Goal: Task Accomplishment & Management: Complete application form

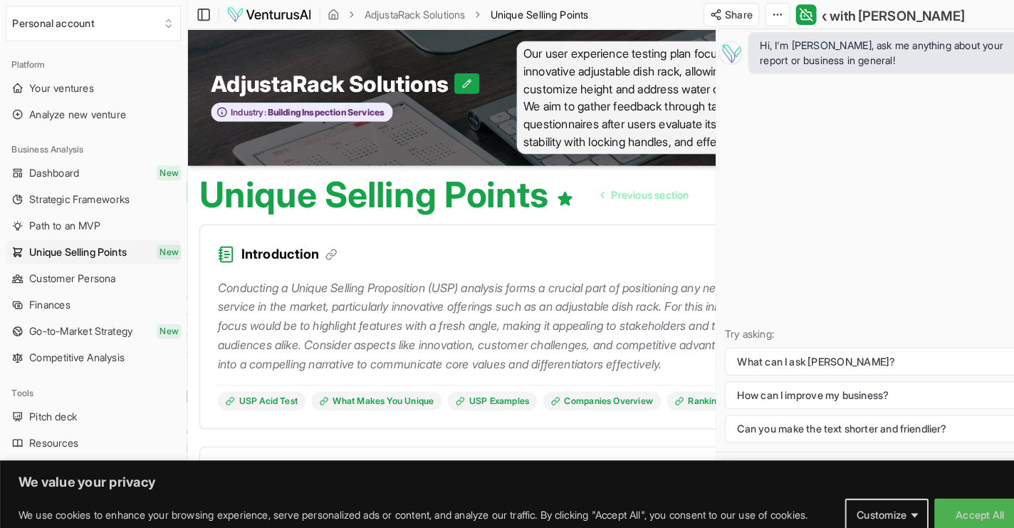
click at [899, 159] on div "Hi, I'm [PERSON_NAME], ask me anything about your report or business in general…" at bounding box center [855, 233] width 318 height 410
click at [76, 84] on span "Your ventures" at bounding box center [59, 85] width 63 height 14
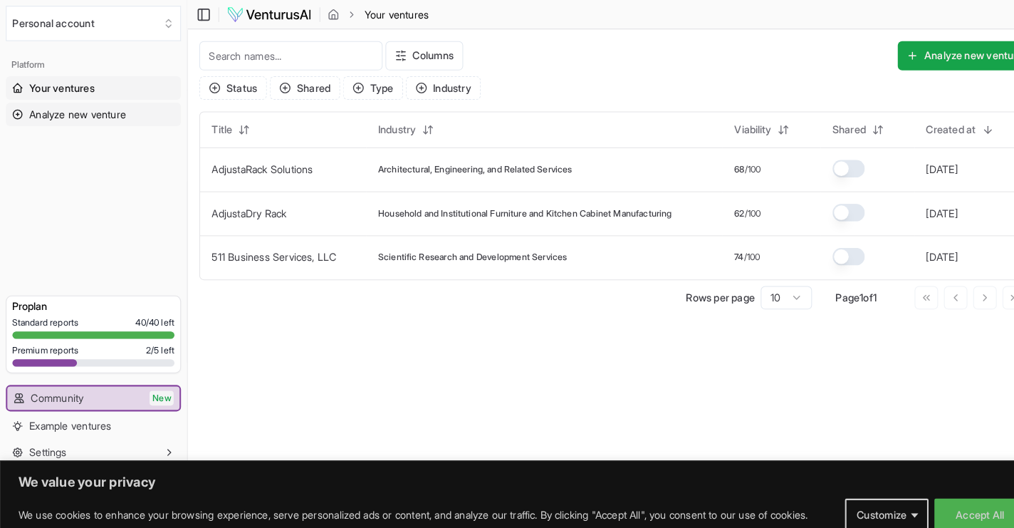
click at [104, 114] on span "Analyze new venture" at bounding box center [75, 111] width 94 height 14
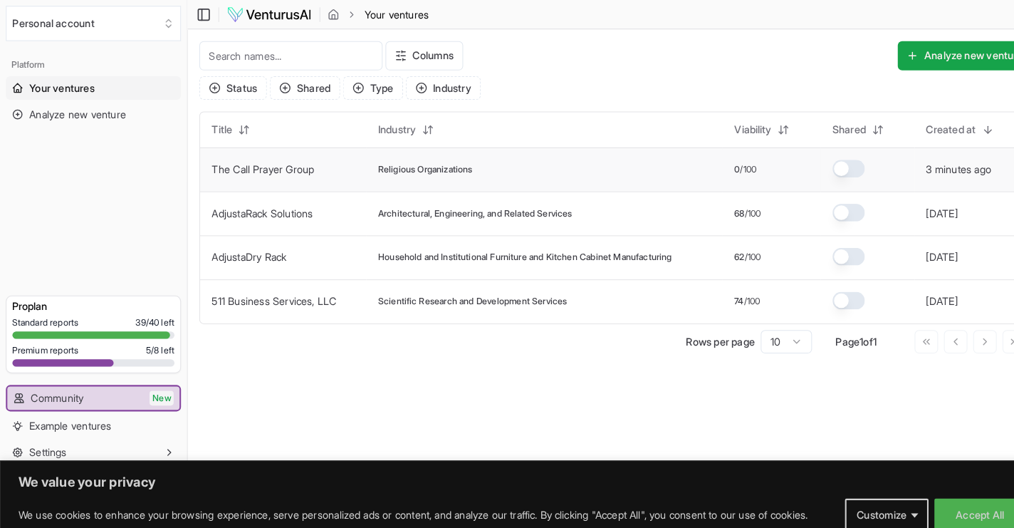
click at [294, 165] on link "The Call Prayer Group" at bounding box center [256, 164] width 100 height 12
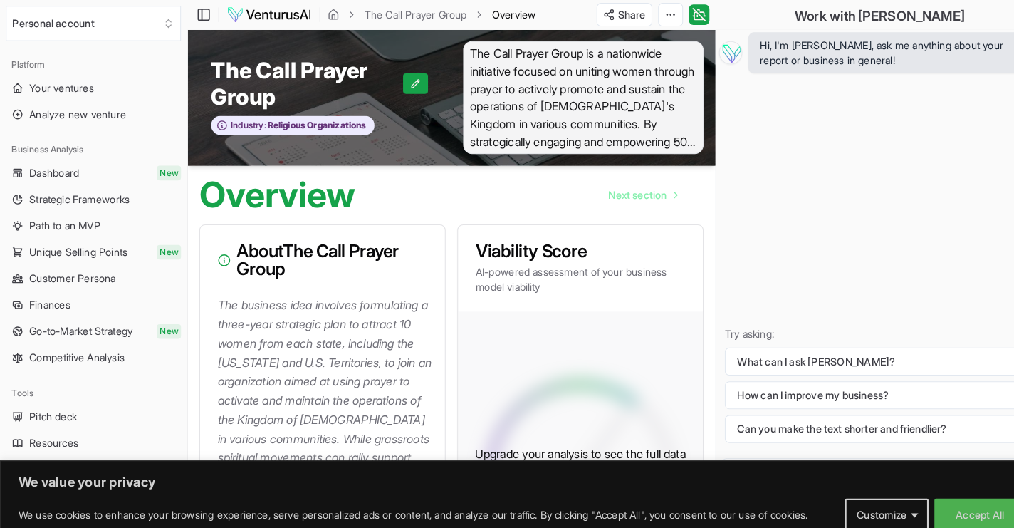
click at [241, 313] on p "The business idea involves formulating a three-year strategic plan to attract 1…" at bounding box center [315, 444] width 209 height 315
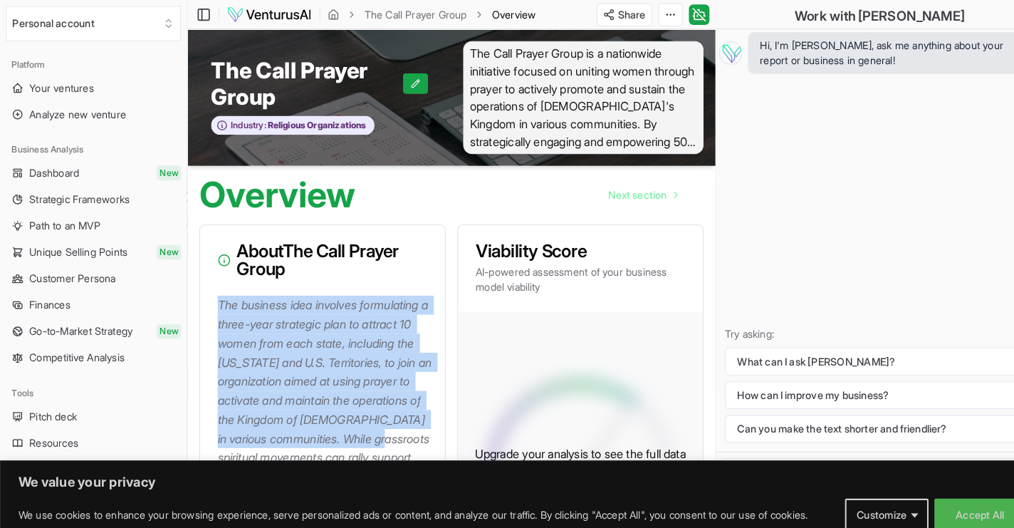
drag, startPoint x: 214, startPoint y: 295, endPoint x: 357, endPoint y: 438, distance: 201.9
click at [357, 438] on p "The business idea involves formulating a three-year strategic plan to attract 1…" at bounding box center [315, 444] width 209 height 315
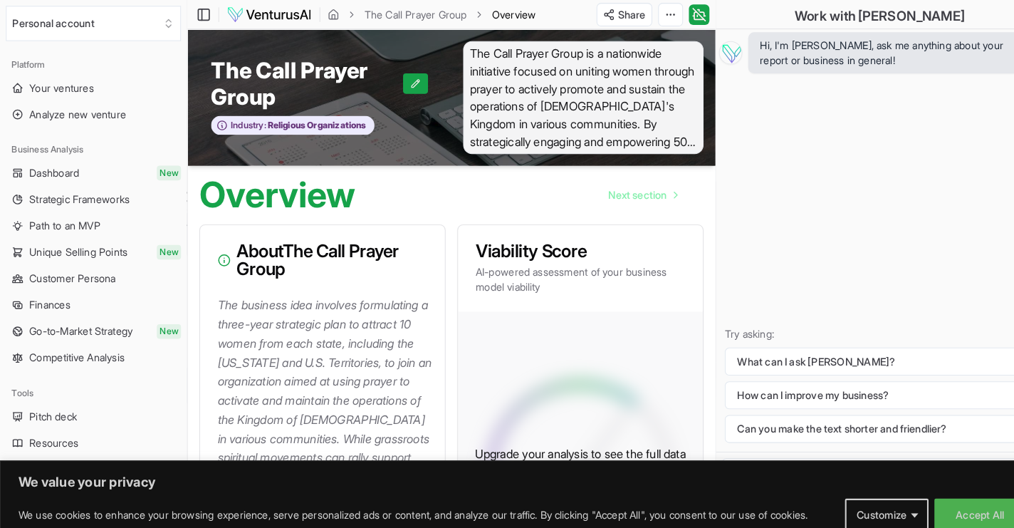
click at [490, 47] on span "The Call Prayer Group is a nationwide initiative focused on uniting women throu…" at bounding box center [567, 95] width 234 height 110
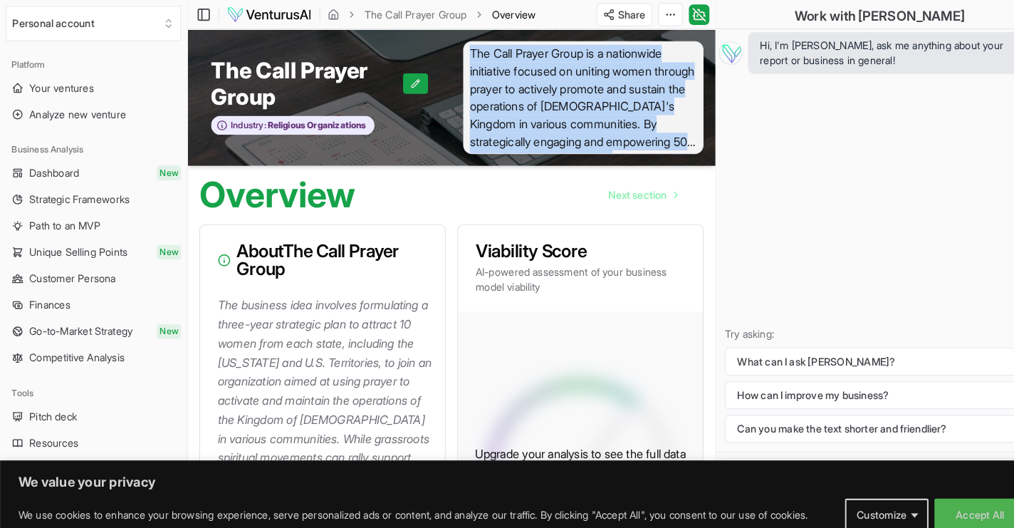
drag, startPoint x: 456, startPoint y: 53, endPoint x: 664, endPoint y: 146, distance: 227.5
click at [664, 146] on span "The Call Prayer Group is a nationwide initiative focused on uniting women throu…" at bounding box center [567, 95] width 234 height 110
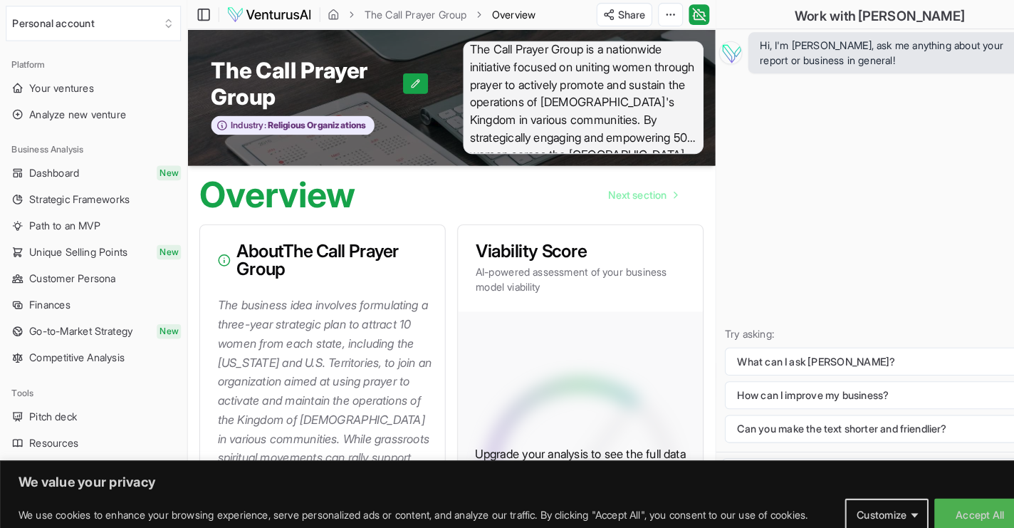
scroll to position [4, 0]
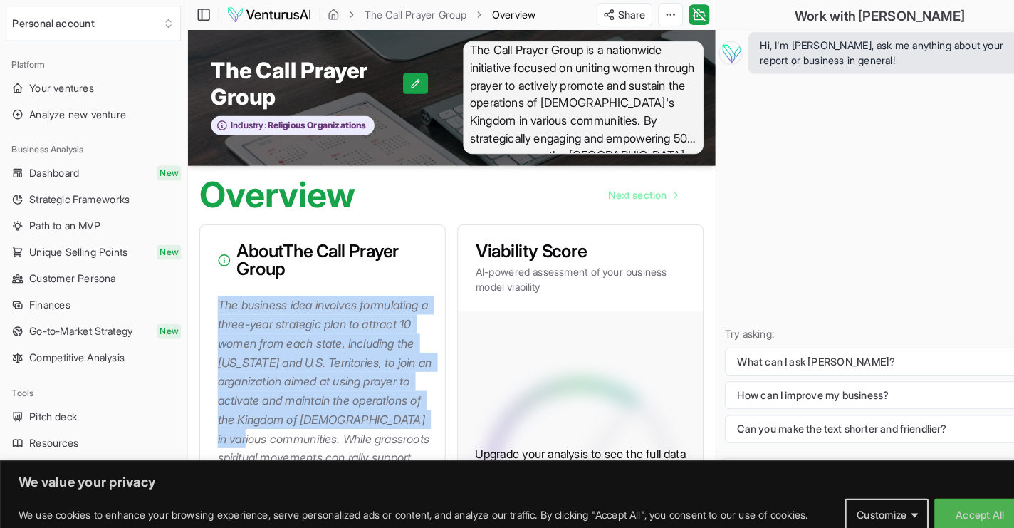
drag, startPoint x: 214, startPoint y: 292, endPoint x: 364, endPoint y: 431, distance: 204.0
click at [364, 431] on p "The business idea involves formulating a three-year strategic plan to attract 1…" at bounding box center [315, 444] width 209 height 315
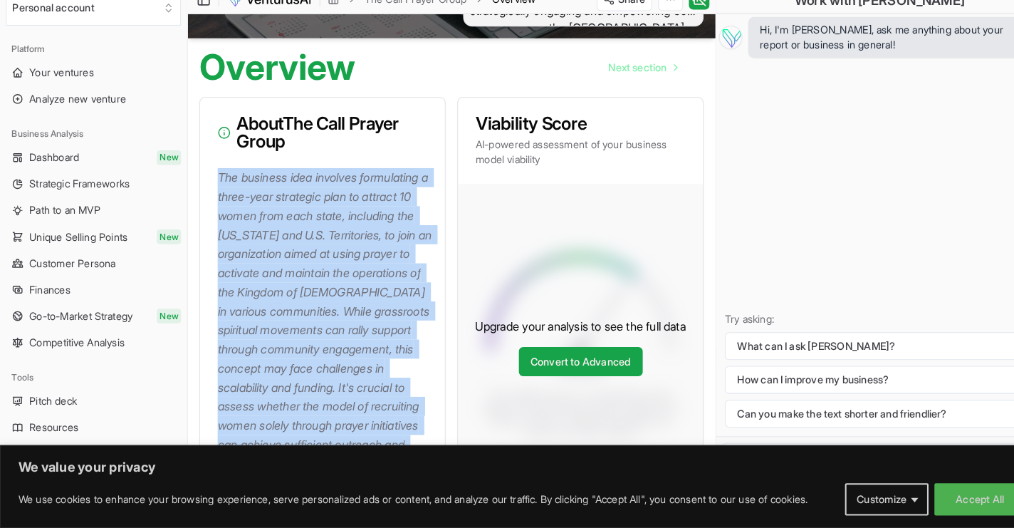
scroll to position [408, 0]
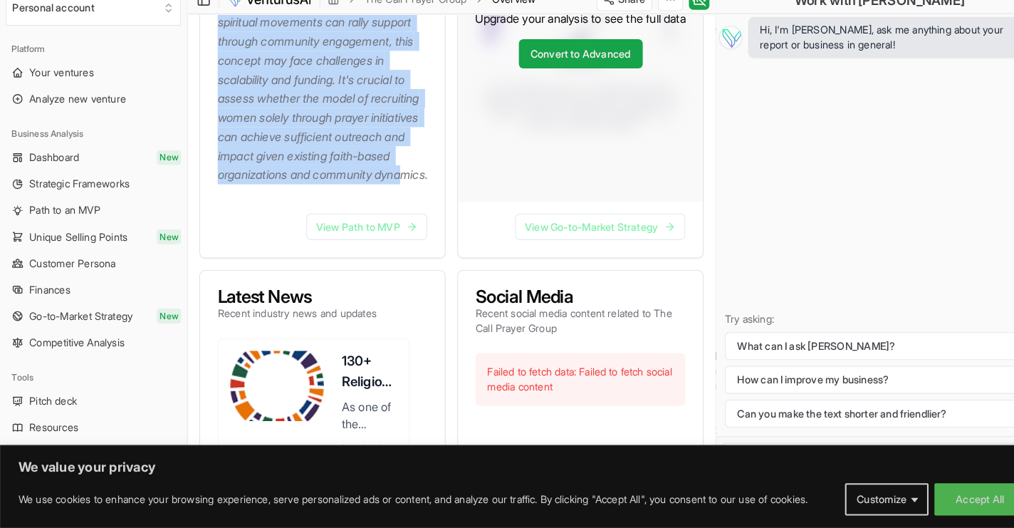
click at [311, 194] on p "The business idea involves formulating a three-year strategic plan to attract 1…" at bounding box center [315, 36] width 209 height 315
copy p "The business idea involves formulating a three-year strategic plan to attract 1…"
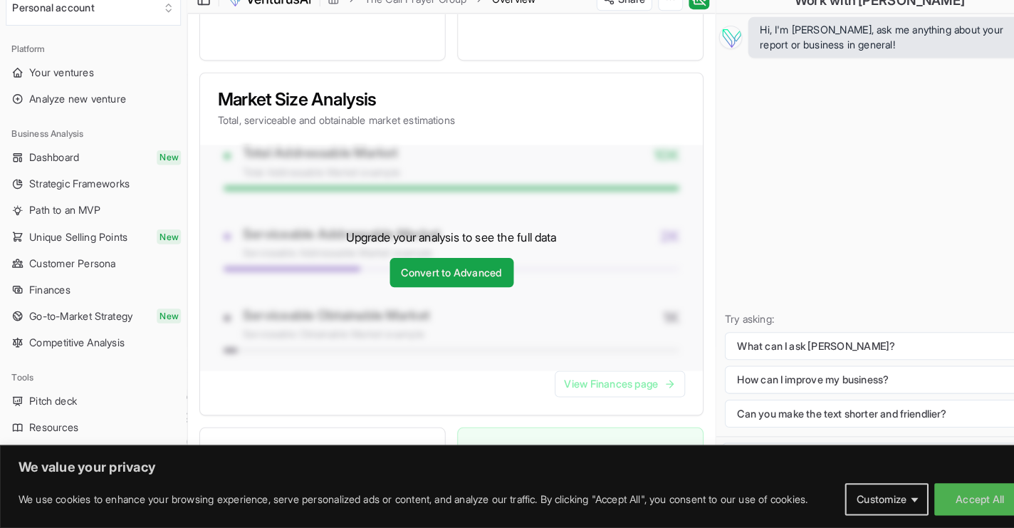
scroll to position [1202, 0]
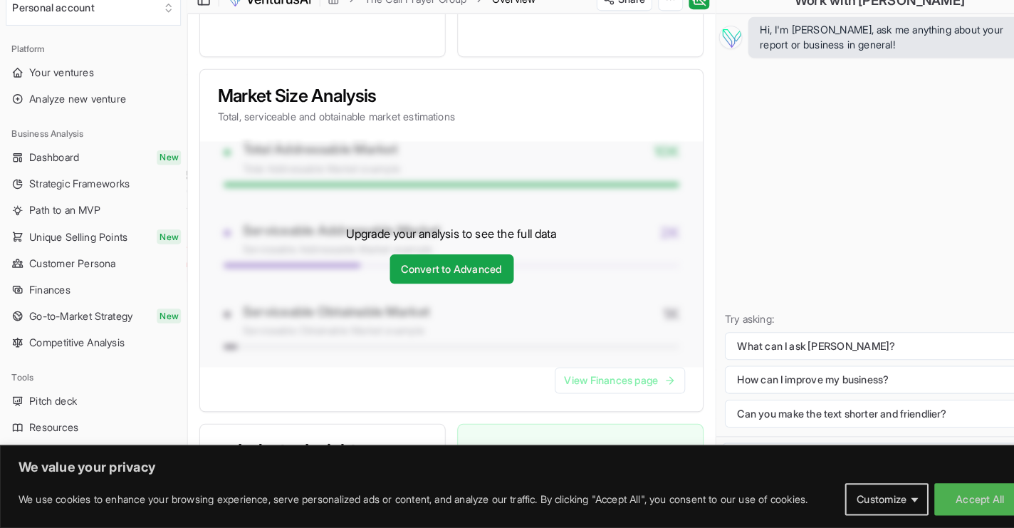
click at [557, 117] on h3 "Market Size Analysis" at bounding box center [438, 108] width 454 height 17
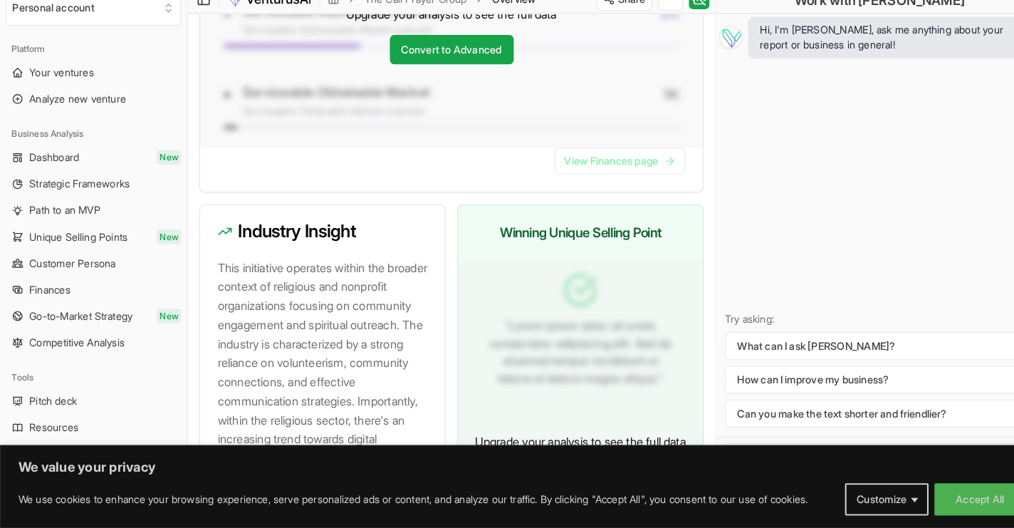
scroll to position [1419, 0]
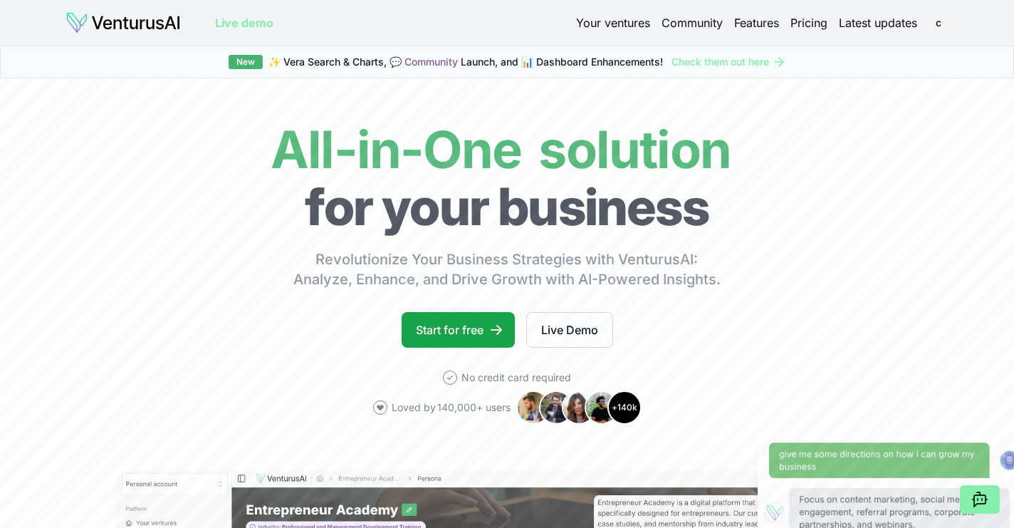
click at [242, 66] on div "New" at bounding box center [246, 62] width 34 height 14
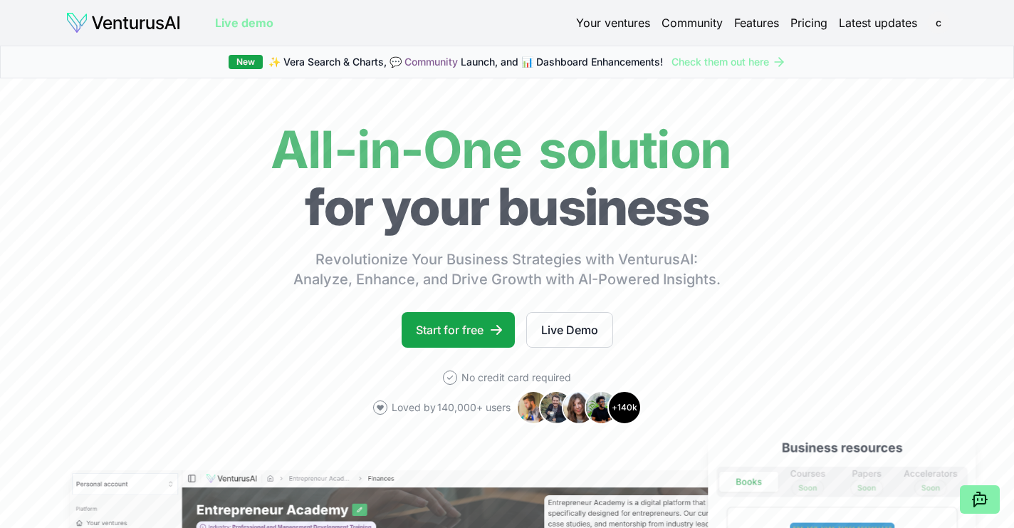
click at [622, 21] on link "Your ventures" at bounding box center [613, 22] width 74 height 17
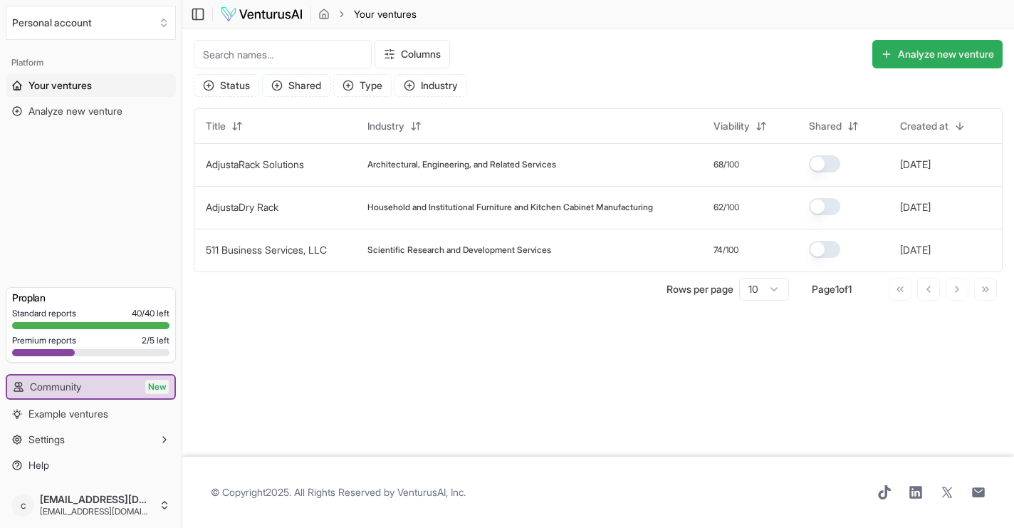
click at [960, 56] on button "Analyze new venture" at bounding box center [937, 54] width 130 height 28
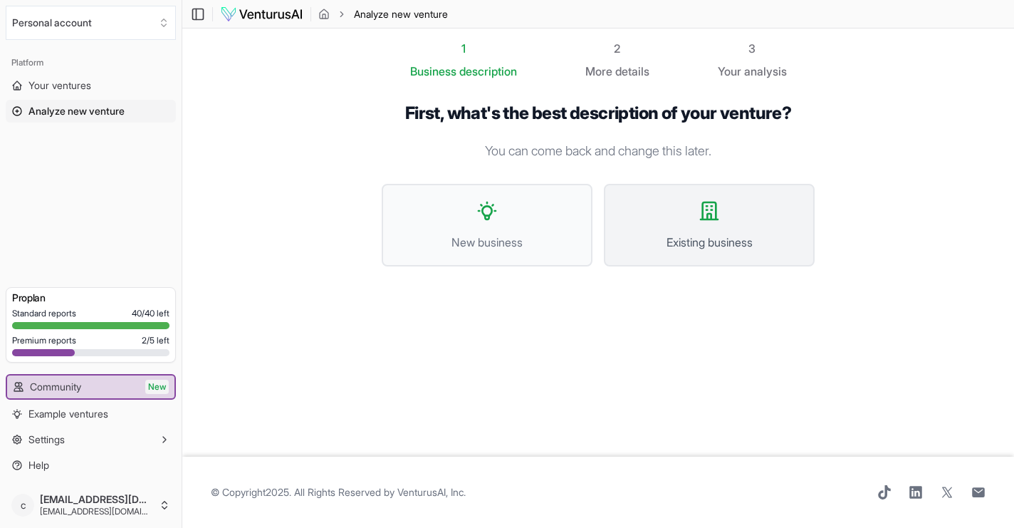
click at [688, 247] on span "Existing business" at bounding box center [708, 242] width 179 height 17
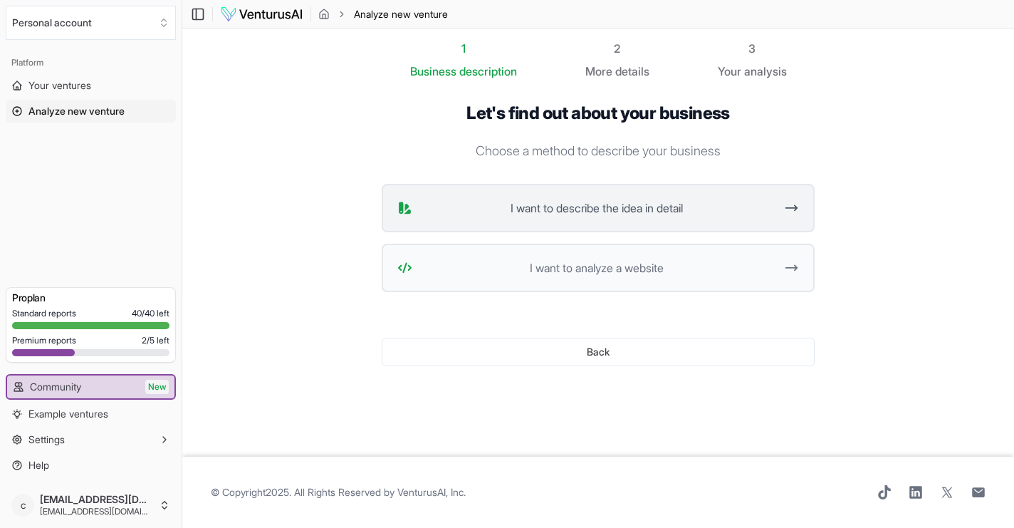
click at [617, 218] on button "I want to describe the idea in detail" at bounding box center [598, 208] width 433 height 48
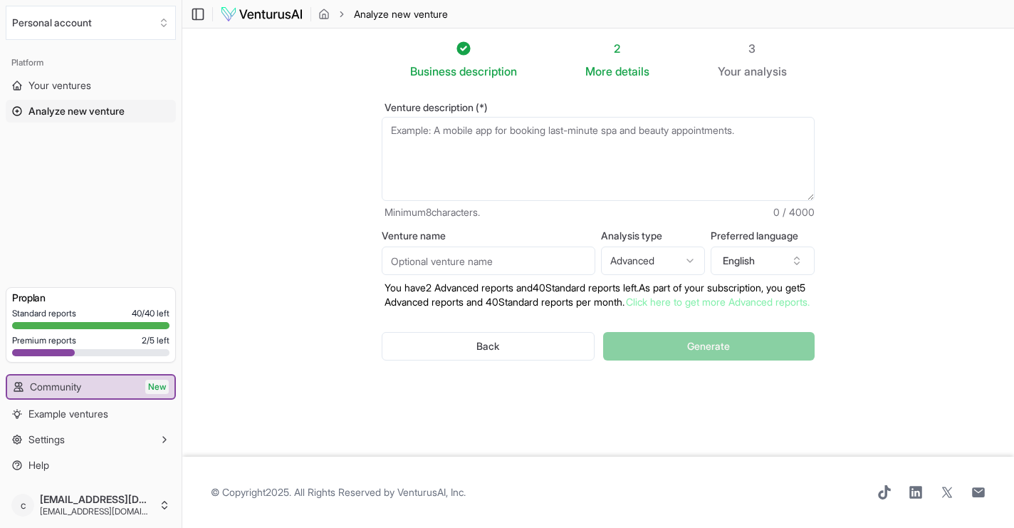
click at [452, 130] on textarea "Venture description (*)" at bounding box center [598, 159] width 433 height 84
paste textarea "o Be Known As A Leading Organization That Uses PRAYER To Activate And Maintain …"
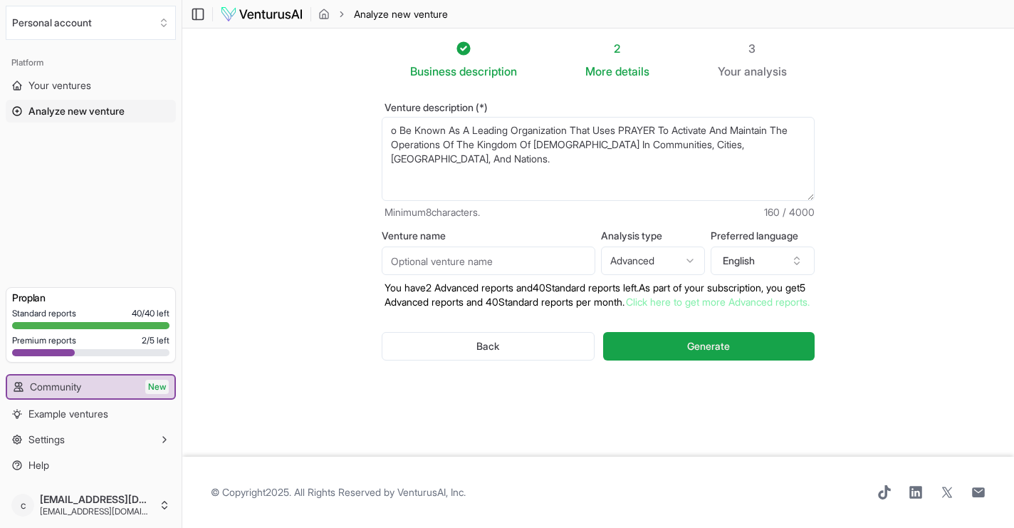
click at [391, 130] on textarea "o Be Known As A Leading Organization That Uses PRAYER To Activate And Maintain …" at bounding box center [598, 159] width 433 height 84
click at [599, 158] on textarea "How do I get my organization that is Known As A Leading Organization That Uses …" at bounding box center [598, 159] width 433 height 84
click at [449, 131] on textarea "How do I get my organization that is Known As A Leading Organization That Uses …" at bounding box center [598, 159] width 433 height 84
click at [730, 130] on textarea "How do I formulate a plan to expand my organization that is Known As A Leading …" at bounding box center [598, 159] width 433 height 84
click at [593, 163] on textarea "How do I formulate a plan to expand my organization that is Known As An Organiz…" at bounding box center [598, 159] width 433 height 84
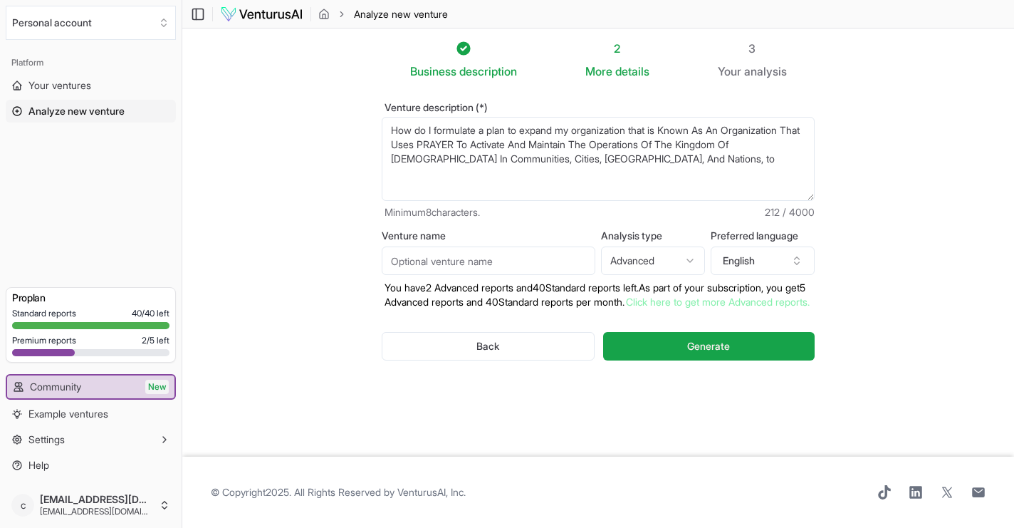
drag, startPoint x: 414, startPoint y: 143, endPoint x: 640, endPoint y: 127, distance: 226.3
click at [640, 127] on textarea "How do I formulate a plan to expand my organization that is Known As An Organiz…" at bounding box center [598, 159] width 433 height 84
click at [724, 135] on textarea "How do I formulate a plan to expand my organization that is Known As An Organiz…" at bounding box center [598, 159] width 433 height 84
drag, startPoint x: 665, startPoint y: 132, endPoint x: 414, endPoint y: 142, distance: 251.5
click at [414, 142] on textarea "How do I formulate a plan to expand my organization that is Known As An Organiz…" at bounding box center [598, 159] width 433 height 84
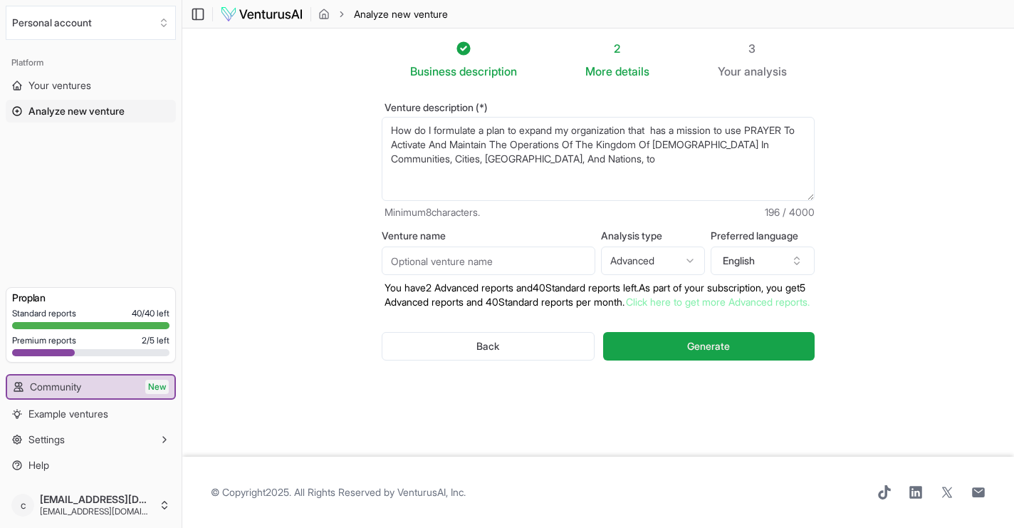
click at [540, 159] on textarea "How do I formulate a plan to expand my organization that has a mission to use P…" at bounding box center [598, 159] width 433 height 84
click at [679, 159] on textarea "How do I formulate a plan to expand my organization that has a mission to use P…" at bounding box center [598, 159] width 433 height 84
drag, startPoint x: 623, startPoint y: 159, endPoint x: 589, endPoint y: 158, distance: 34.2
click at [589, 158] on textarea "How do I formulate a plan to expand my organization that has a mission to use P…" at bounding box center [598, 159] width 433 height 84
click at [662, 160] on textarea "How do I formulate a plan to expand my organization that has a mission to use P…" at bounding box center [598, 159] width 433 height 84
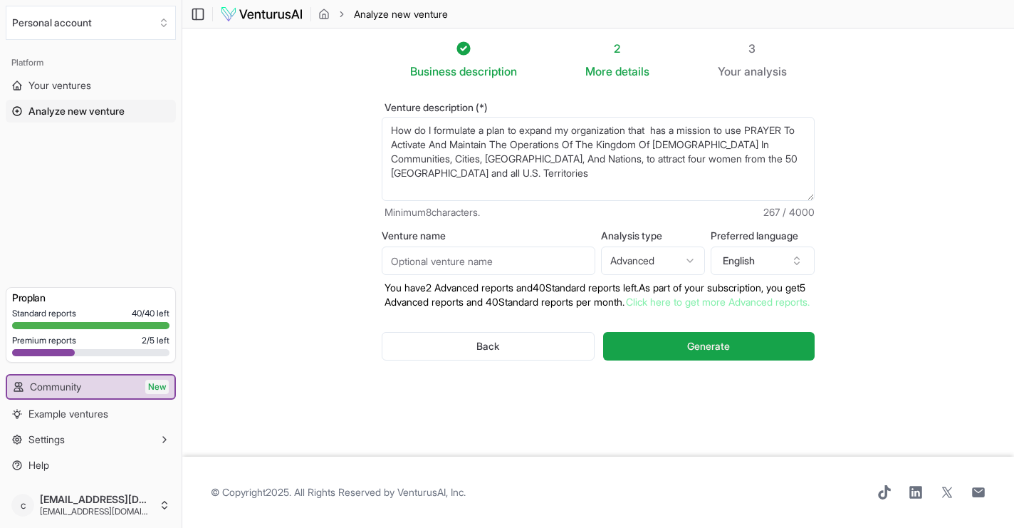
click at [782, 159] on textarea "How do I formulate a plan to expand my organization that has a mission to use P…" at bounding box center [598, 159] width 433 height 84
click at [441, 177] on textarea "How do I formulate a plan to expand my organization that has a mission to use P…" at bounding box center [598, 159] width 433 height 84
click at [490, 132] on textarea "How do I formulate a plan to expand my organization that has a mission to use P…" at bounding box center [598, 159] width 433 height 84
click at [451, 148] on textarea "How do I formulate a strategis plan to expand my organization that has a missio…" at bounding box center [598, 159] width 433 height 84
drag, startPoint x: 592, startPoint y: 159, endPoint x: 593, endPoint y: 174, distance: 15.0
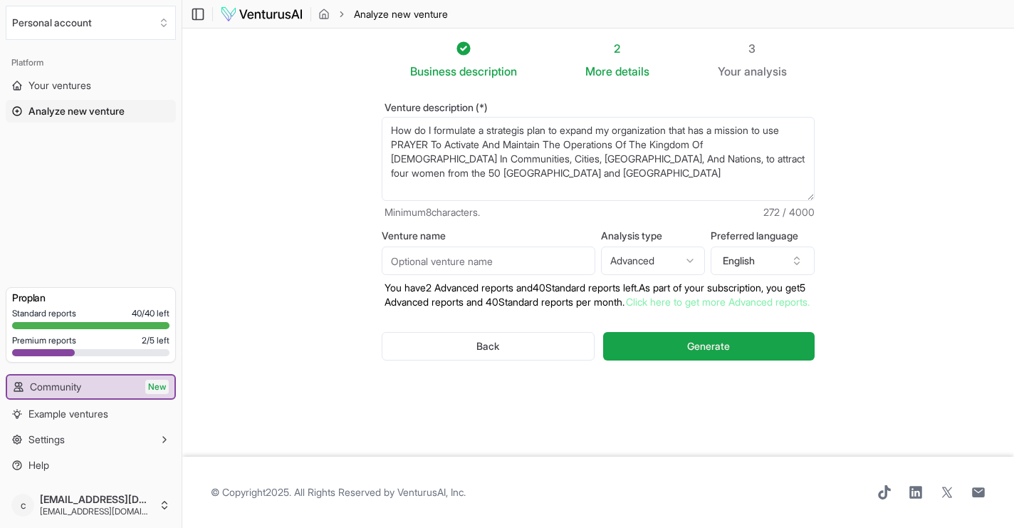
click at [593, 174] on textarea "How do I formulate a strategis plan to expand my organization that has a missio…" at bounding box center [598, 159] width 433 height 84
drag, startPoint x: 592, startPoint y: 152, endPoint x: 589, endPoint y: 174, distance: 22.4
click at [589, 174] on textarea "How do I formulate a strategis plan to expand my organization that has a missio…" at bounding box center [598, 159] width 433 height 84
click at [571, 130] on textarea "How do I formulate a strategis plan to expand my organization that has a missio…" at bounding box center [598, 159] width 433 height 84
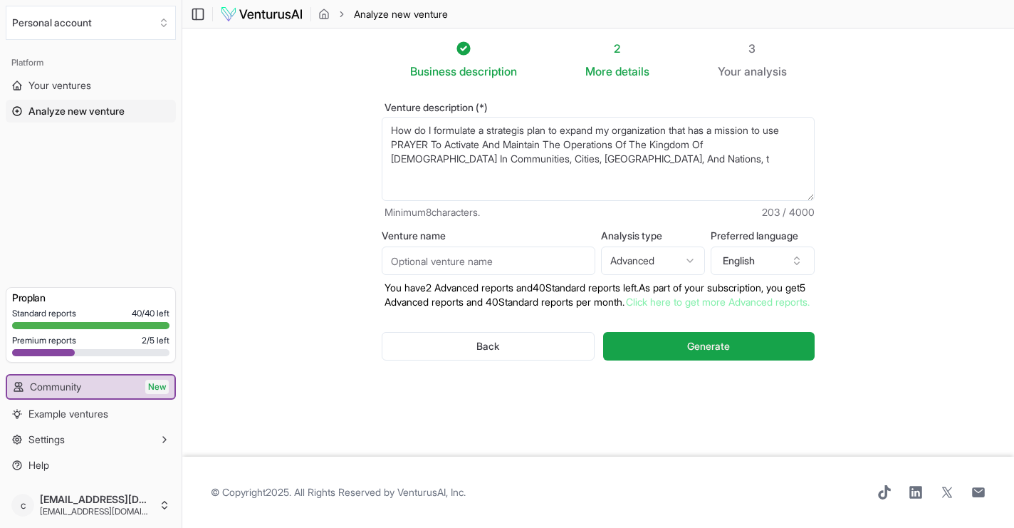
paste textarea "o attract four women from the 50 united states and U.S. Territories"
click at [575, 130] on textarea "How do I formulate a strategis plan to o attract four women from the 50 united …" at bounding box center [598, 159] width 433 height 84
click at [688, 128] on textarea "How do I formulate a strategis plan to attract four women from the 50 united st…" at bounding box center [598, 159] width 433 height 84
click at [421, 145] on textarea "How do I formulate a strategis plan to attract four women from teach of the 50 …" at bounding box center [598, 159] width 433 height 84
click at [492, 133] on textarea "How do I formulate a strategis plan to attract four women from teach of the 50 …" at bounding box center [598, 159] width 433 height 84
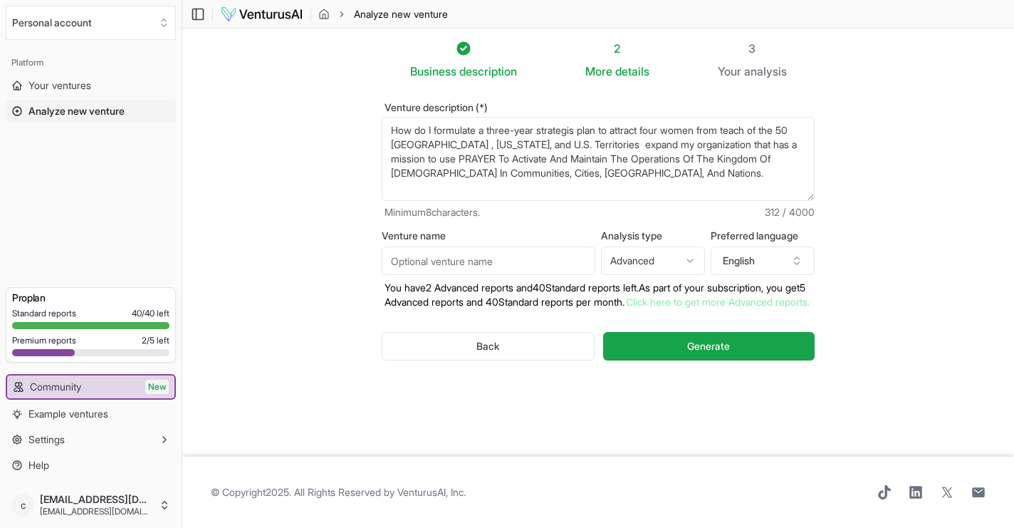
click at [580, 132] on textarea "How do I formulate a three-year strategis plan to attract four women from teach…" at bounding box center [598, 159] width 433 height 84
click at [585, 132] on textarea "How do I formulate a three-year strategis plan to attract four women from teach…" at bounding box center [598, 159] width 433 height 84
click at [676, 192] on textarea "How do I formulate a three-year strategic plan to attract four women from teach…" at bounding box center [598, 159] width 433 height 84
click at [673, 132] on textarea "How do I formulate a three-year strategic plan to attract four women from teach…" at bounding box center [598, 159] width 433 height 84
click at [735, 130] on textarea "How do I formulate a three-year strategic plan to attract 10 women from teach o…" at bounding box center [598, 159] width 433 height 84
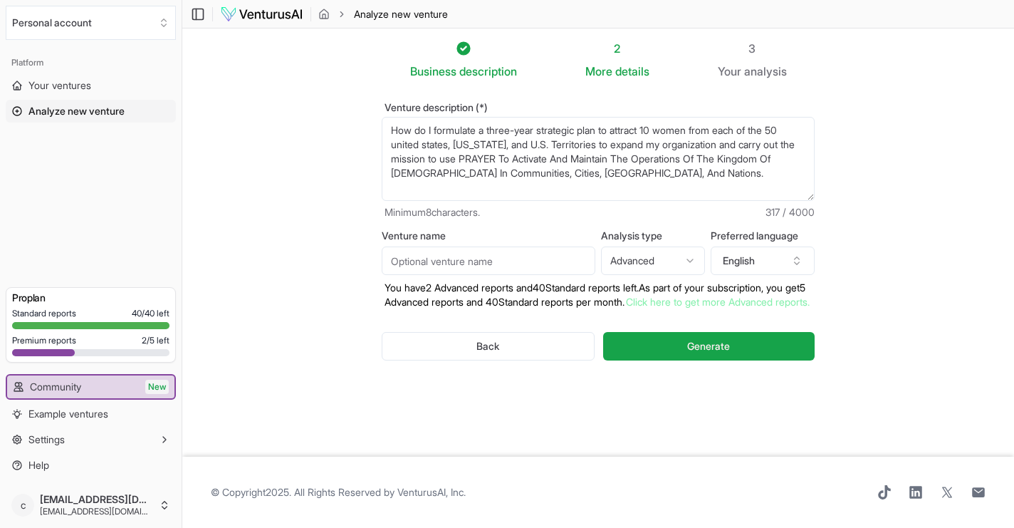
type textarea "How do I formulate a three-year strategic plan to attract 10 women from each of…"
click at [472, 268] on input "Venture name" at bounding box center [489, 260] width 214 height 28
type input "The Call Prayer Group"
click at [690, 262] on html "Personal account Platform Your ventures Analyze new venture Get started for fre…" at bounding box center [507, 264] width 1014 height 528
select select "standard"
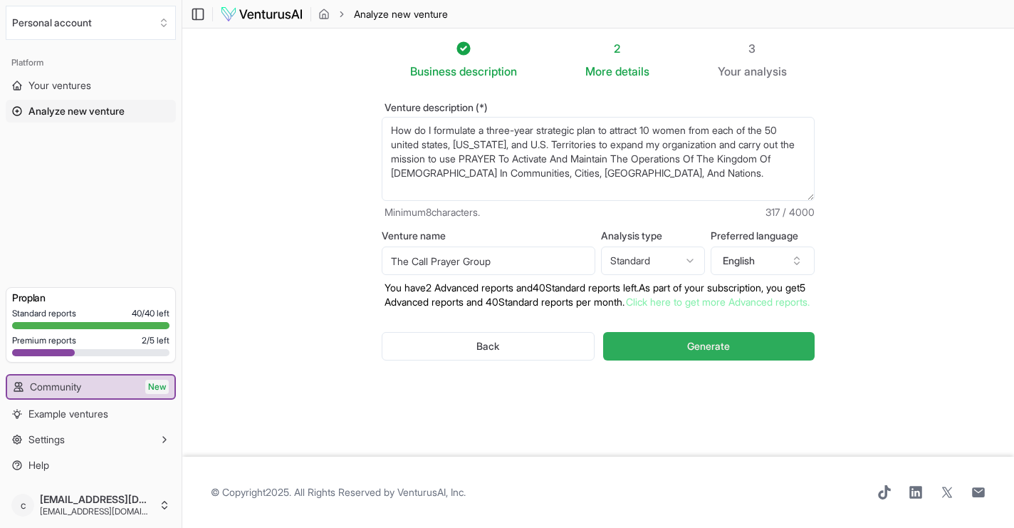
click at [709, 353] on span "Generate" at bounding box center [708, 346] width 43 height 14
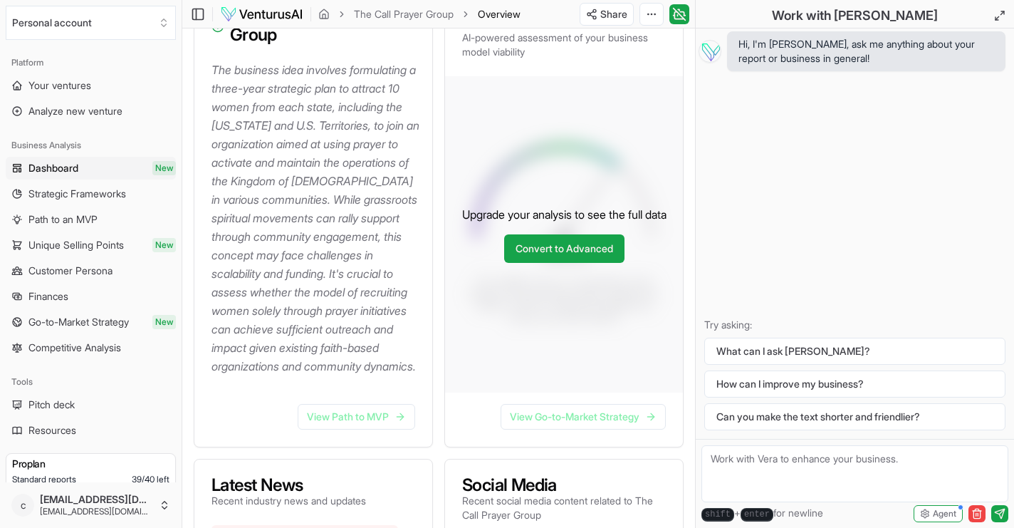
scroll to position [234, 0]
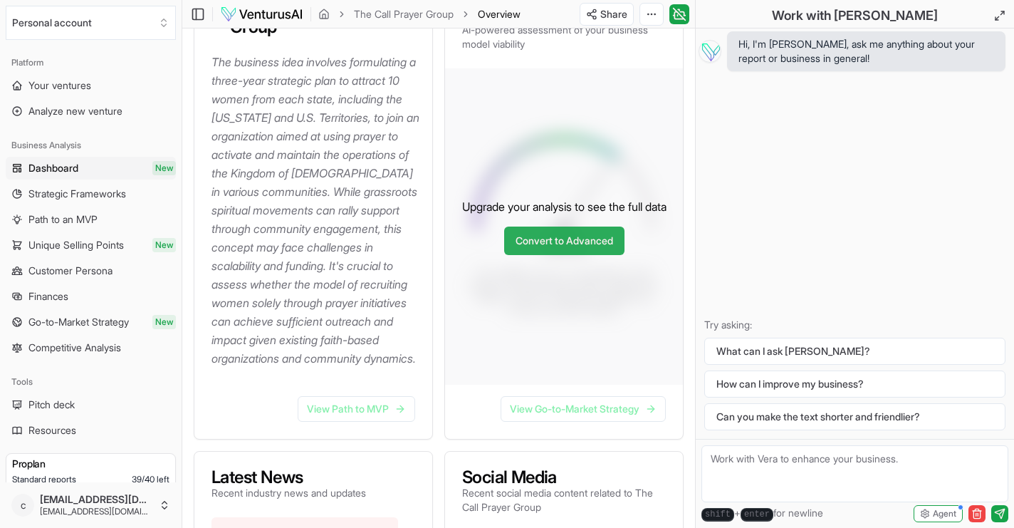
click at [575, 255] on link "Convert to Advanced" at bounding box center [564, 240] width 120 height 28
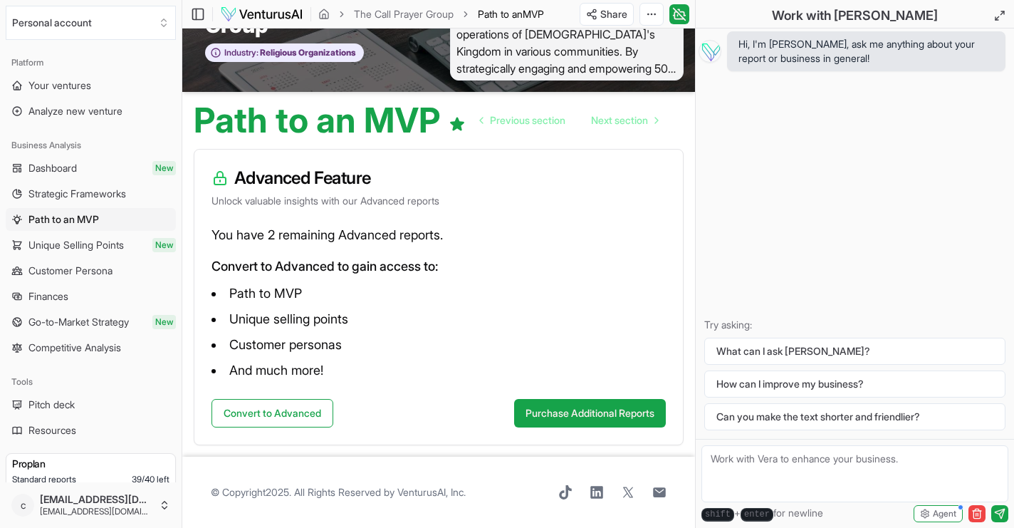
scroll to position [69, 0]
click at [594, 416] on button "Purchase Additional Reports" at bounding box center [590, 413] width 152 height 28
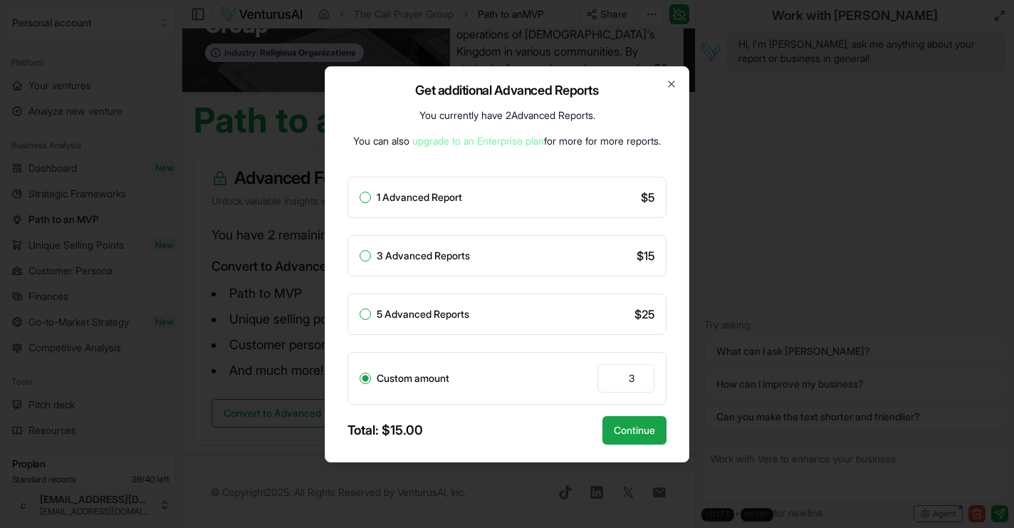
click at [367, 251] on button "3 Advanced Reports" at bounding box center [365, 255] width 11 height 11
radio input "true"
click at [632, 434] on button "Continue" at bounding box center [634, 430] width 64 height 28
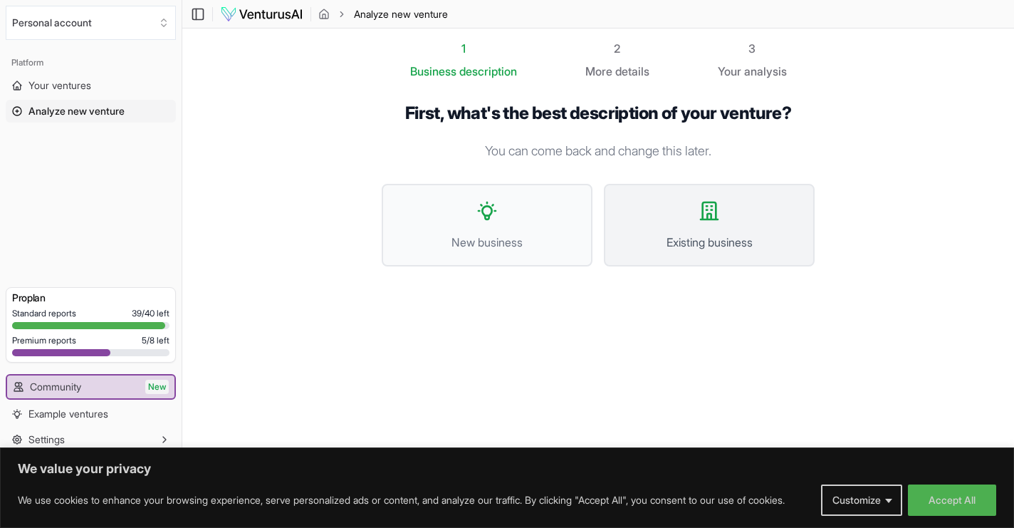
click at [703, 243] on span "Existing business" at bounding box center [708, 242] width 179 height 17
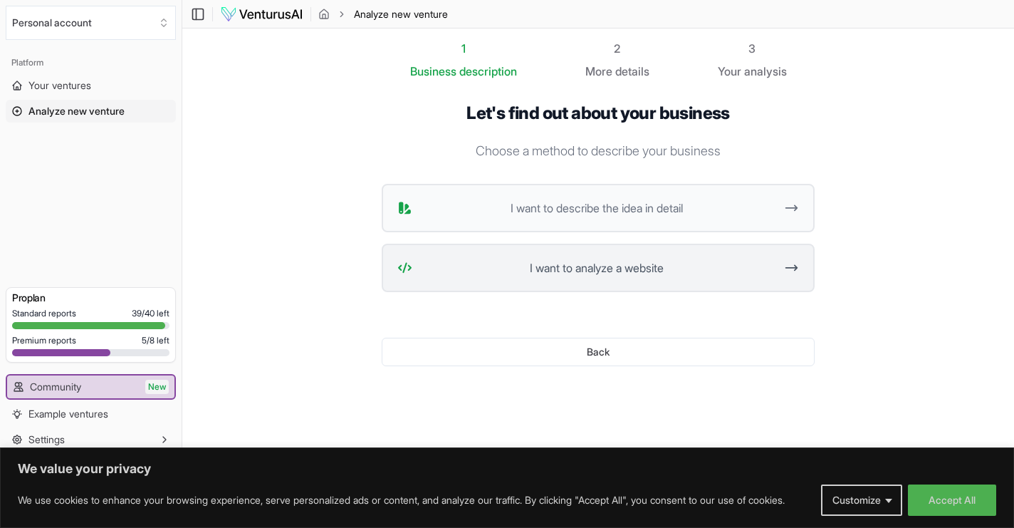
click at [720, 271] on span "I want to analyze a website" at bounding box center [596, 267] width 357 height 17
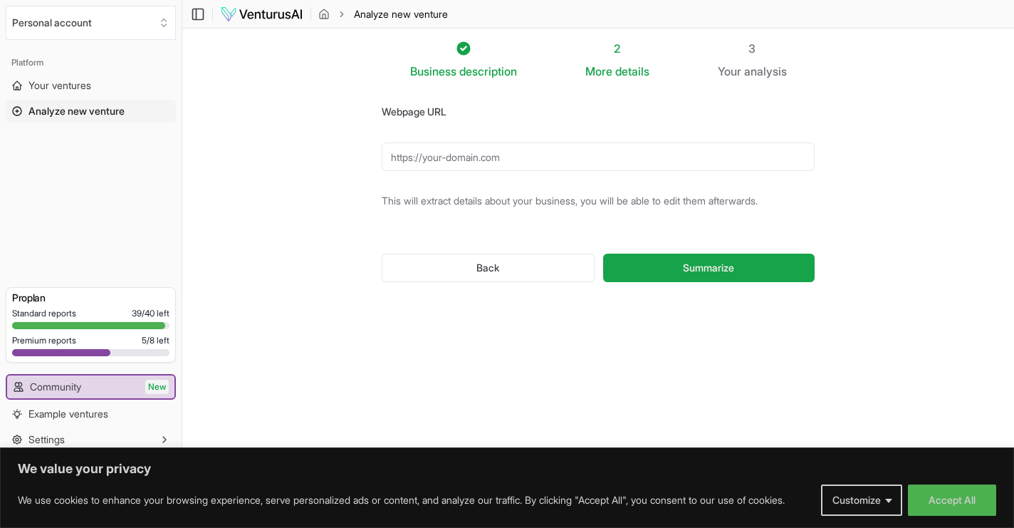
click at [501, 160] on input "Webpage URL" at bounding box center [598, 156] width 433 height 28
paste input "https://www.thecallprayergroup.org"
type input "https://www.thecallprayergroup.org"
click at [713, 263] on span "Summarize" at bounding box center [708, 268] width 51 height 14
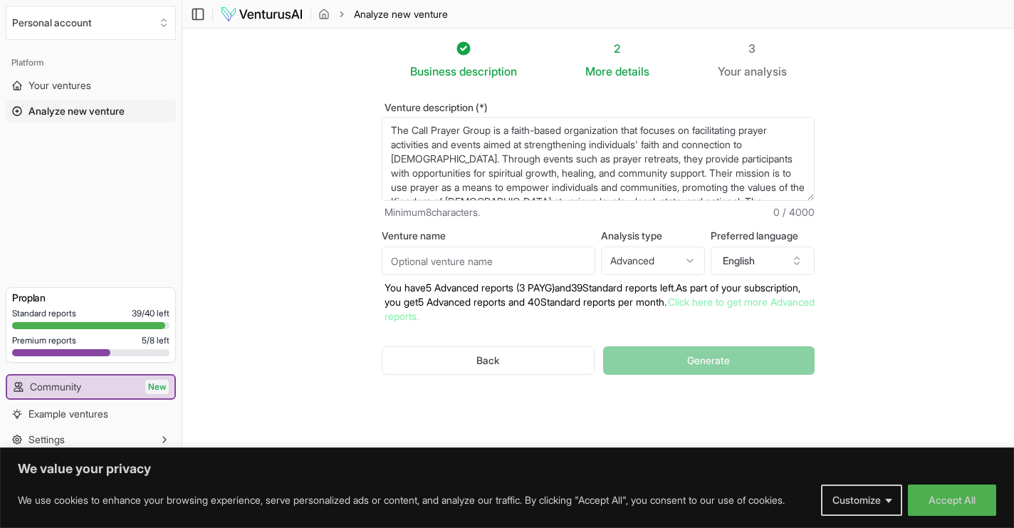
click at [723, 180] on textarea "The Call Prayer Group is a faith-based organization that focuses on facilitatin…" at bounding box center [598, 159] width 433 height 84
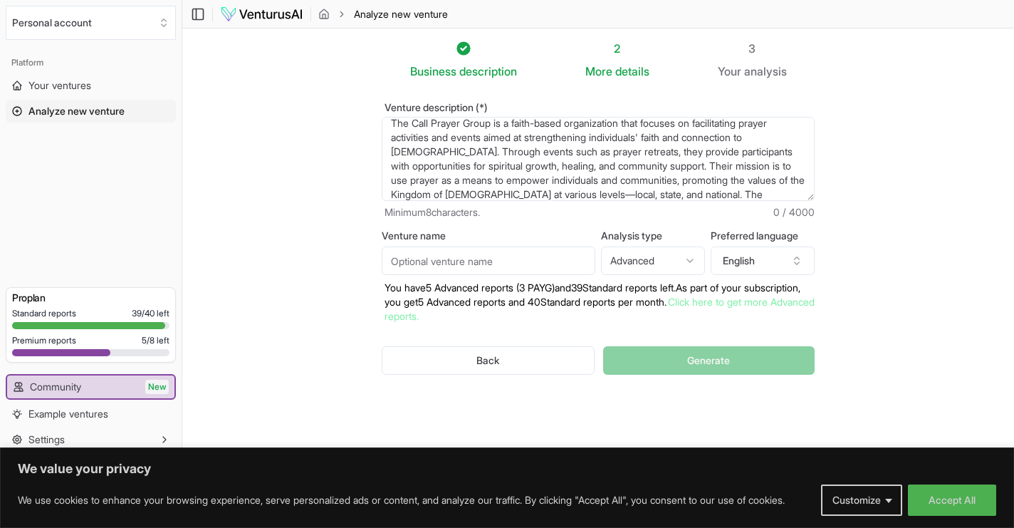
scroll to position [43, 0]
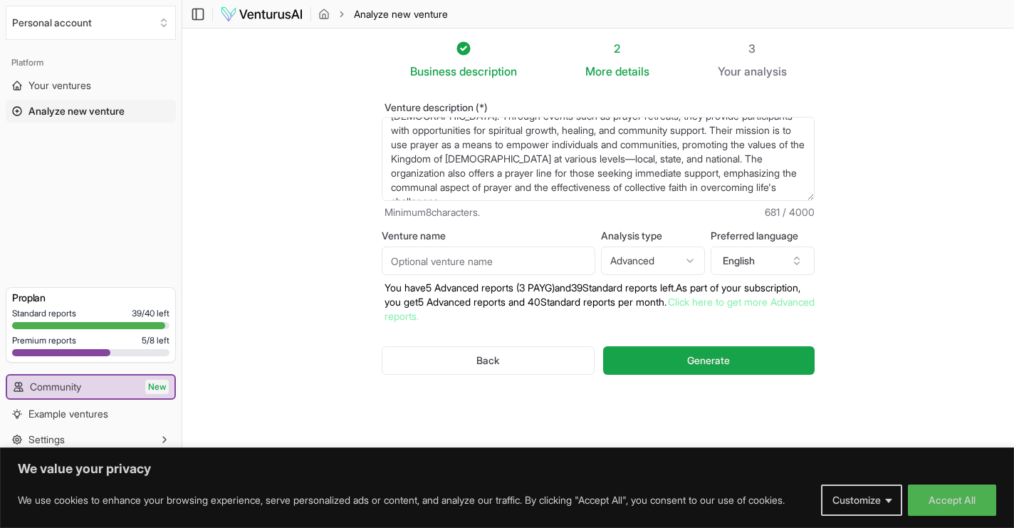
click at [493, 253] on input "Venture name" at bounding box center [489, 260] width 214 height 28
type input "The Call Prayer Group 2"
click at [752, 188] on textarea "The Call Prayer Group is a faith-based organization that focuses on facilitatin…" at bounding box center [598, 159] width 433 height 84
paste textarea "The business idea involves formulating a three-year strategic plan to attract 1…"
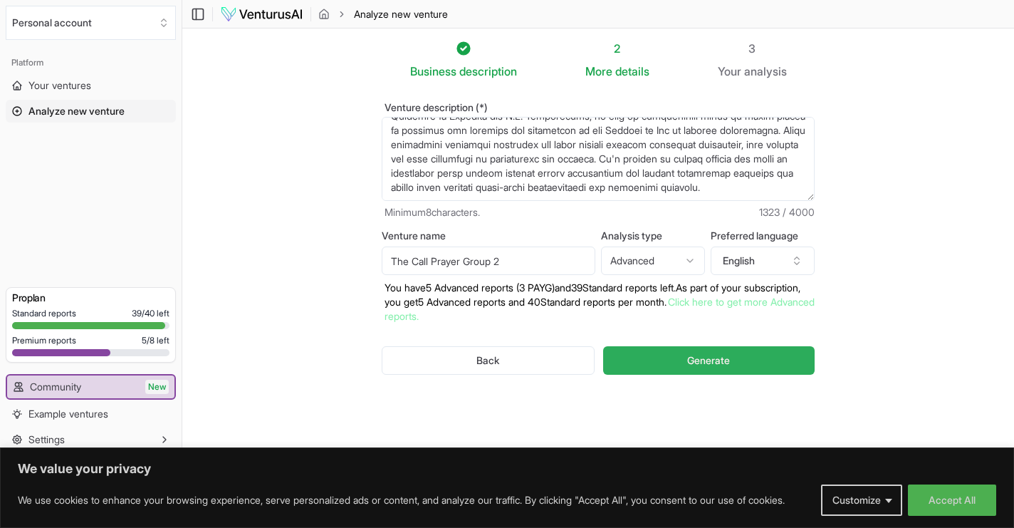
type textarea "The Call Prayer Group is a faith-based organization that focuses on facilitatin…"
click at [716, 364] on span "Generate" at bounding box center [708, 360] width 43 height 14
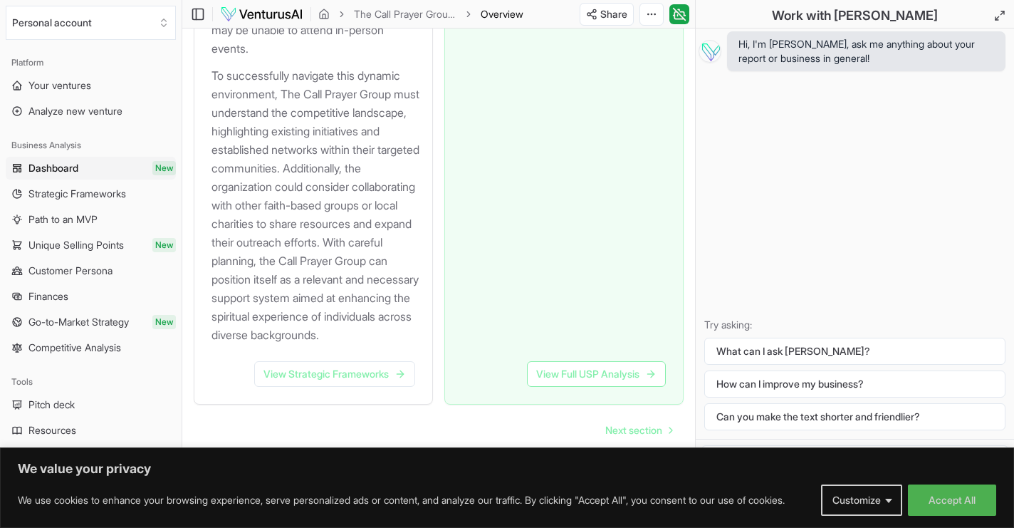
scroll to position [2315, 0]
click at [374, 374] on link "View Strategic Frameworks" at bounding box center [334, 374] width 161 height 26
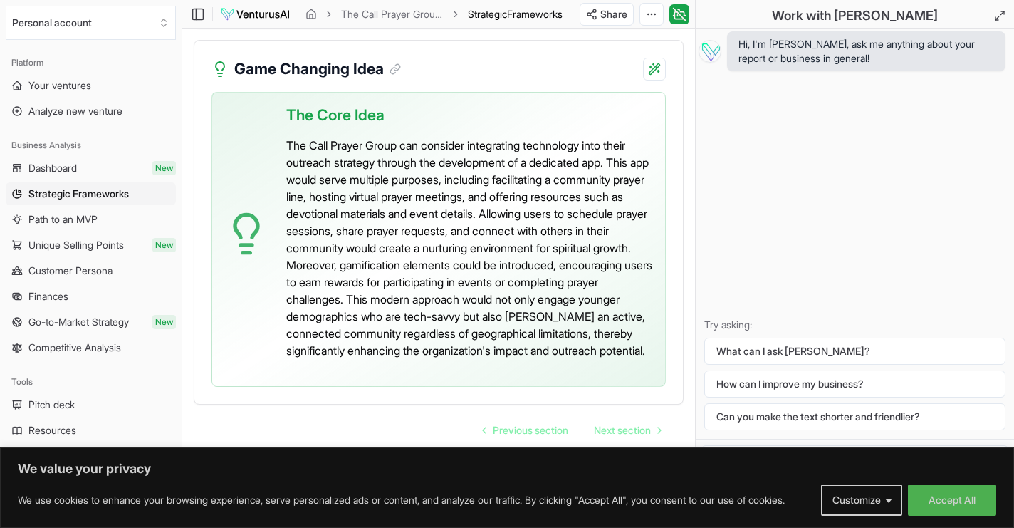
scroll to position [4204, 0]
click at [627, 431] on span "Next section" at bounding box center [622, 430] width 57 height 14
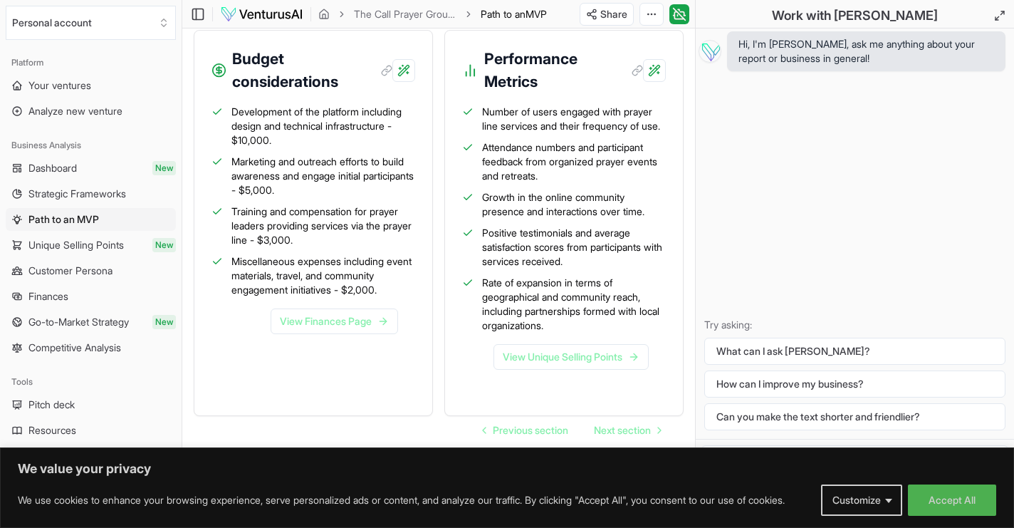
scroll to position [2377, 0]
click at [609, 426] on span "Next section" at bounding box center [622, 430] width 57 height 14
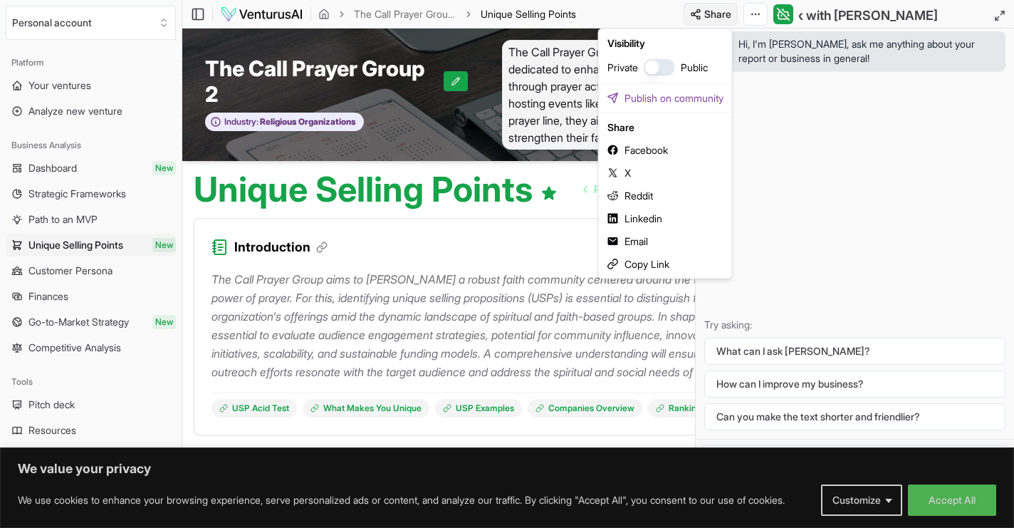
click at [717, 15] on html "We value your privacy We use cookies to enhance your browsing experience, serve…" at bounding box center [507, 264] width 1014 height 528
click at [854, 139] on html "We value your privacy We use cookies to enhance your browsing experience, serve…" at bounding box center [507, 264] width 1014 height 528
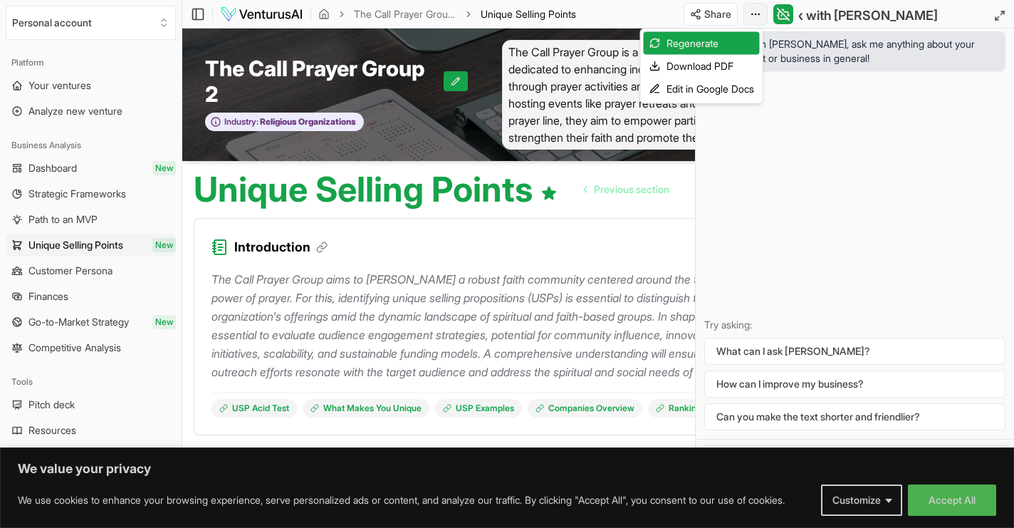
click at [753, 16] on html "We value your privacy We use cookies to enhance your browsing experience, serve…" at bounding box center [507, 264] width 1014 height 528
click at [714, 62] on div "Download PDF" at bounding box center [702, 66] width 116 height 23
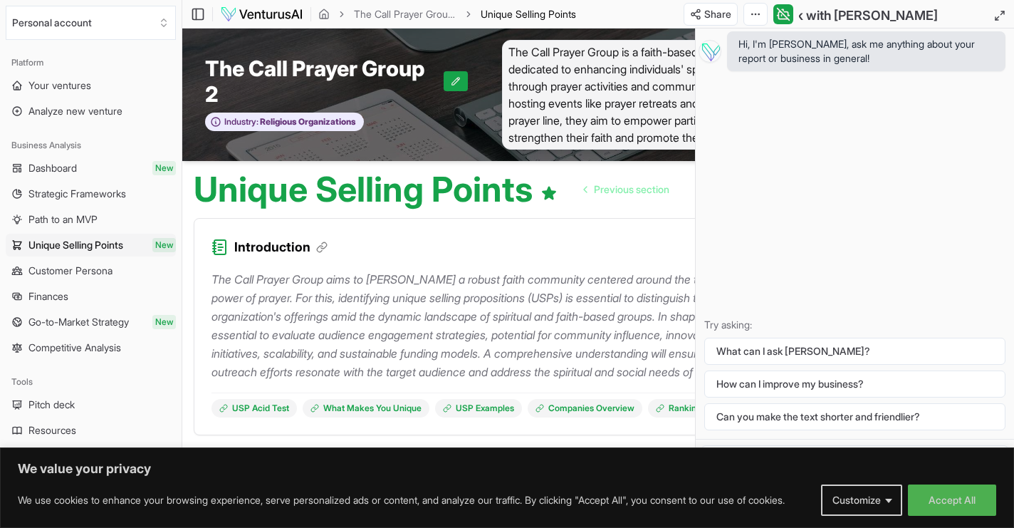
click at [859, 151] on div "Hi, I'm Vera, ask me anything about your report or business in general! Try ask…" at bounding box center [855, 233] width 318 height 410
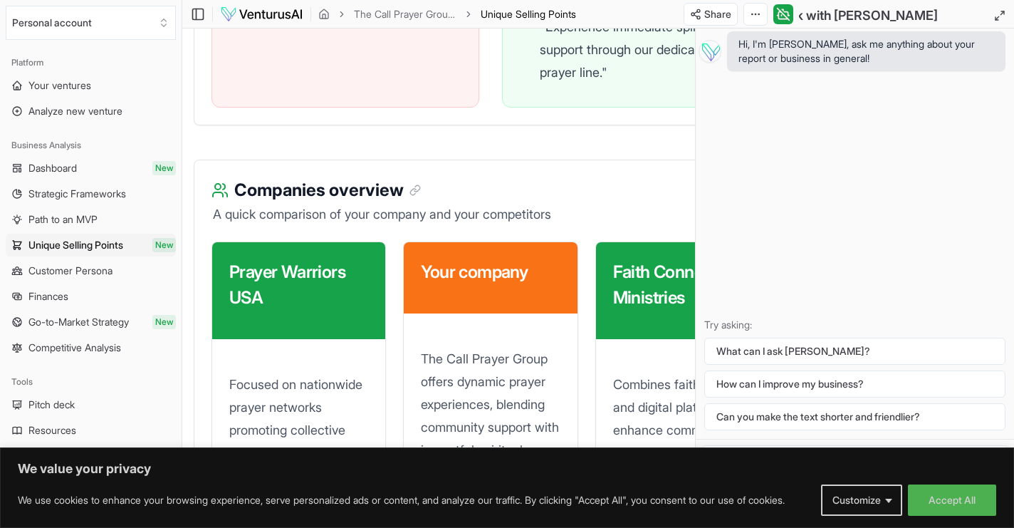
scroll to position [1883, 0]
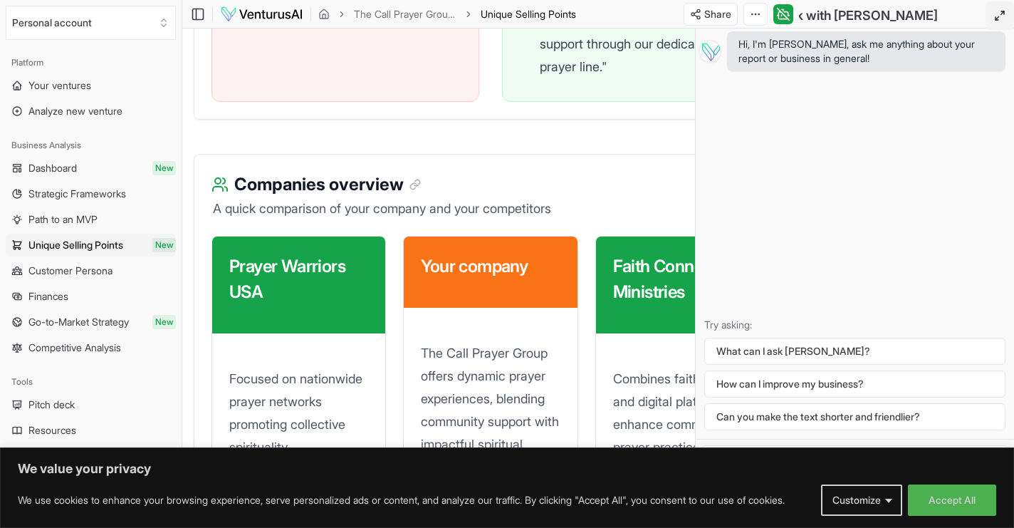
click at [1001, 17] on icon at bounding box center [999, 15] width 11 height 11
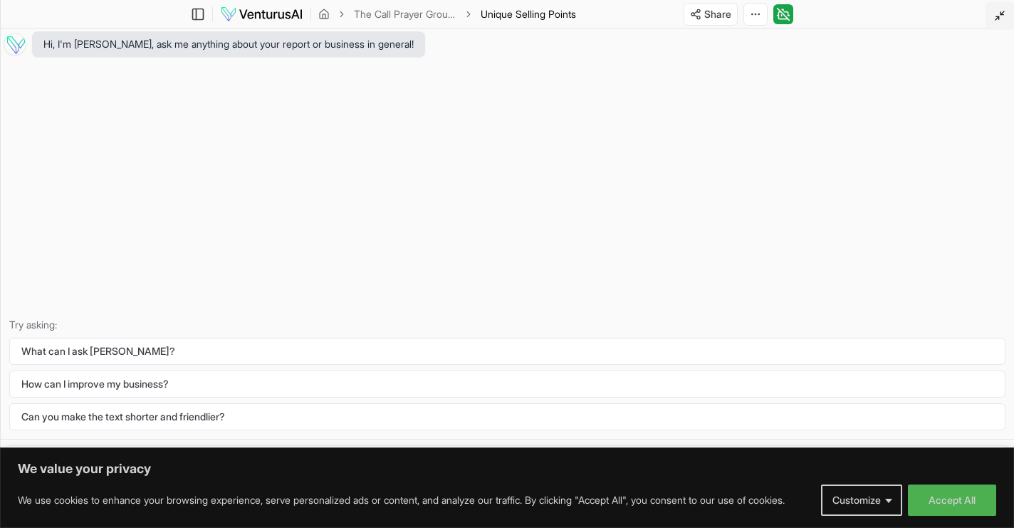
click at [1001, 17] on icon at bounding box center [999, 15] width 11 height 11
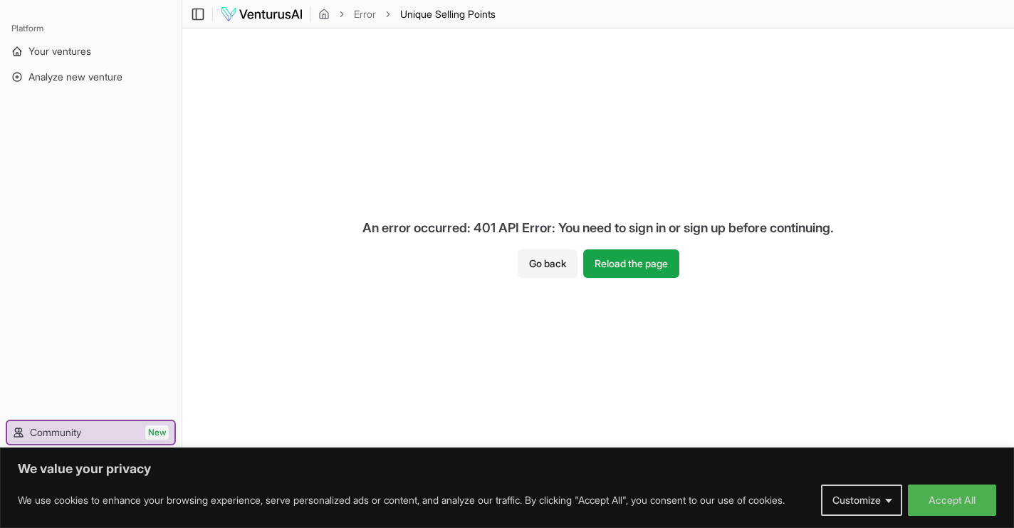
scroll to position [1, 0]
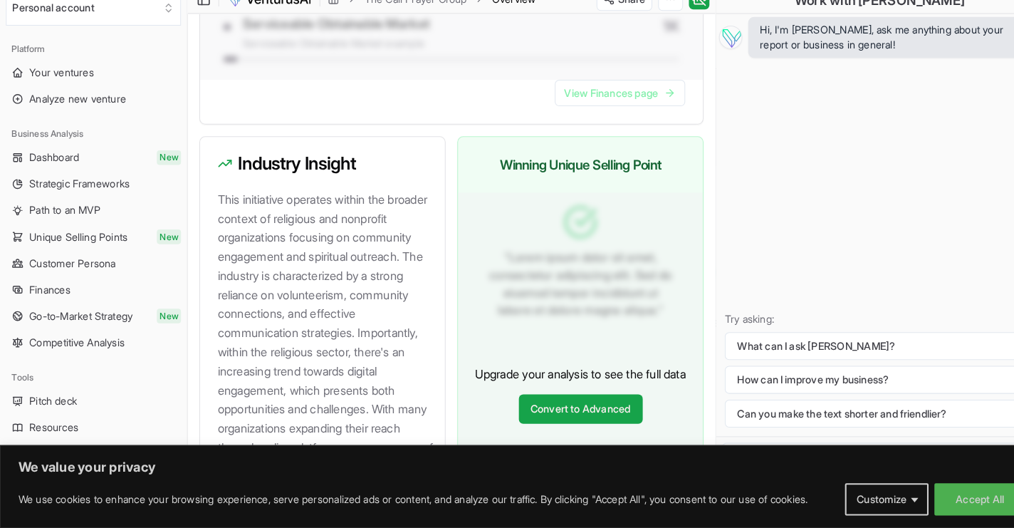
scroll to position [1434, 0]
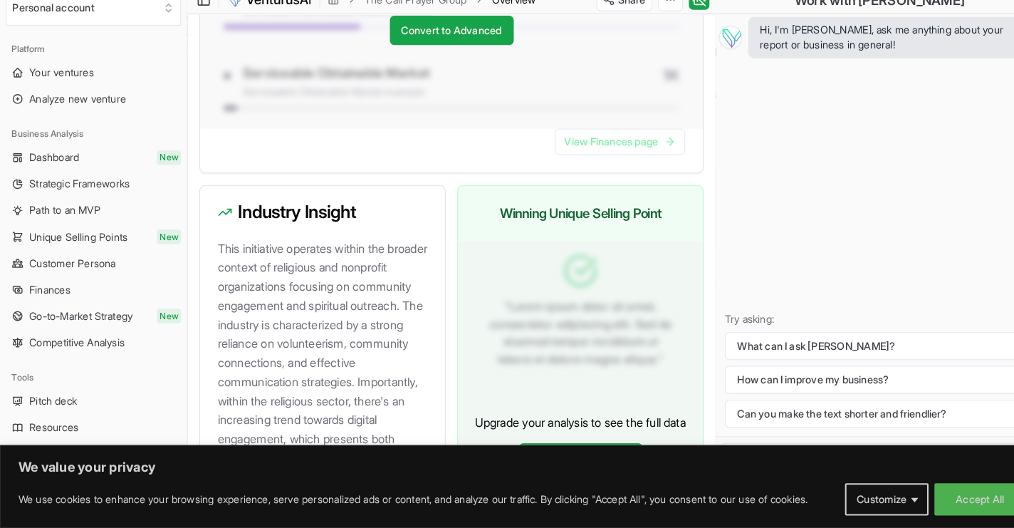
click at [774, 161] on div "Hi, I'm [PERSON_NAME], ask me anything about your report or business in general…" at bounding box center [855, 233] width 318 height 410
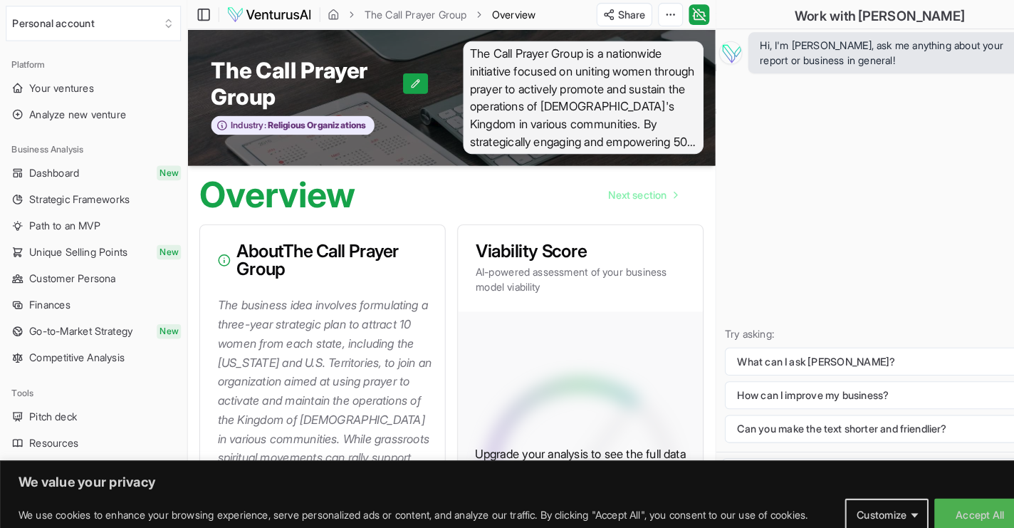
scroll to position [0, 0]
click at [320, 14] on icon "breadcrumb" at bounding box center [323, 14] width 11 height 11
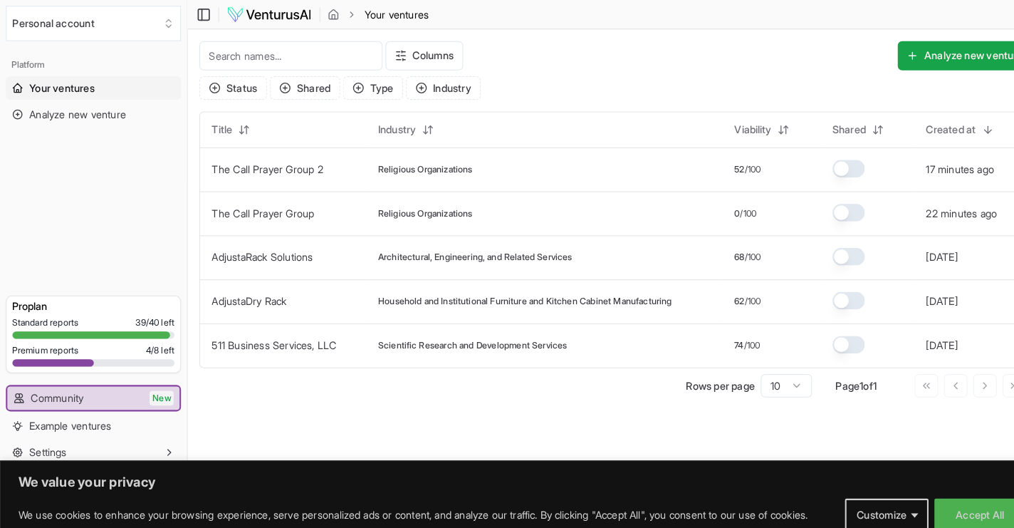
click at [627, 405] on main "Toggle Sidebar Your ventures Your ventures Columns Analyze new venture Status S…" at bounding box center [598, 264] width 832 height 528
click at [23, 82] on link "Your ventures" at bounding box center [91, 85] width 170 height 23
click at [140, 37] on button "Personal account" at bounding box center [91, 23] width 170 height 34
click at [275, 9] on html "We value your privacy We use cookies to enhance your browsing experience, serve…" at bounding box center [507, 264] width 1014 height 528
click at [327, 14] on icon "breadcrumb" at bounding box center [324, 13] width 9 height 9
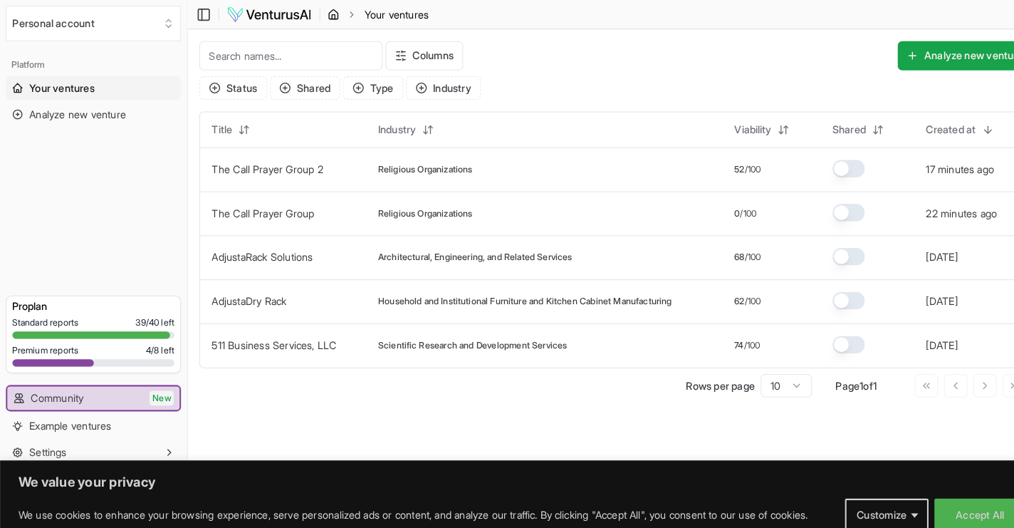
click at [320, 15] on icon "breadcrumb" at bounding box center [323, 14] width 11 height 11
click at [228, 14] on img at bounding box center [261, 14] width 83 height 17
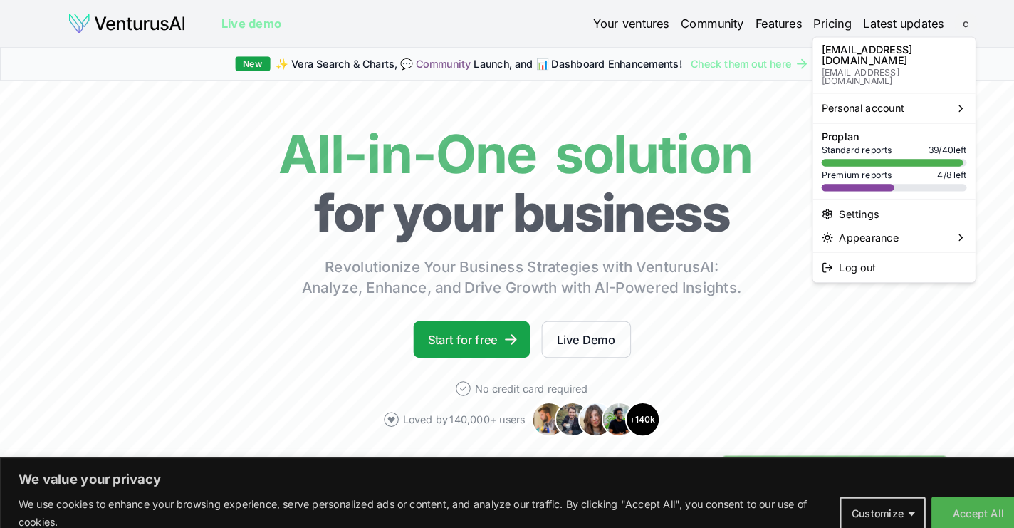
click at [939, 26] on html "We value your privacy We use cookies to enhance your browsing experience, serve…" at bounding box center [507, 264] width 1014 height 528
click at [846, 253] on span "Log out" at bounding box center [833, 260] width 36 height 14
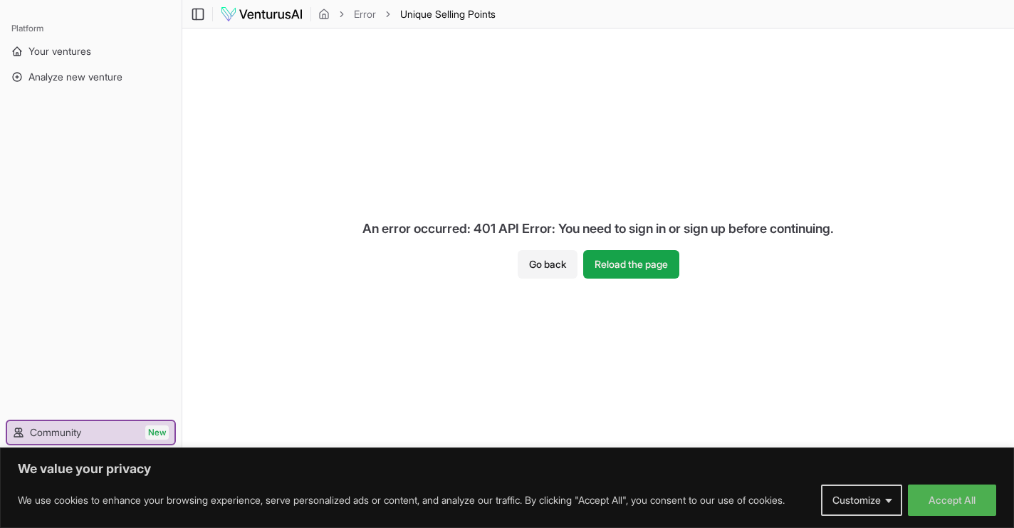
click at [298, 13] on img at bounding box center [261, 14] width 83 height 17
